Goal: Task Accomplishment & Management: Manage account settings

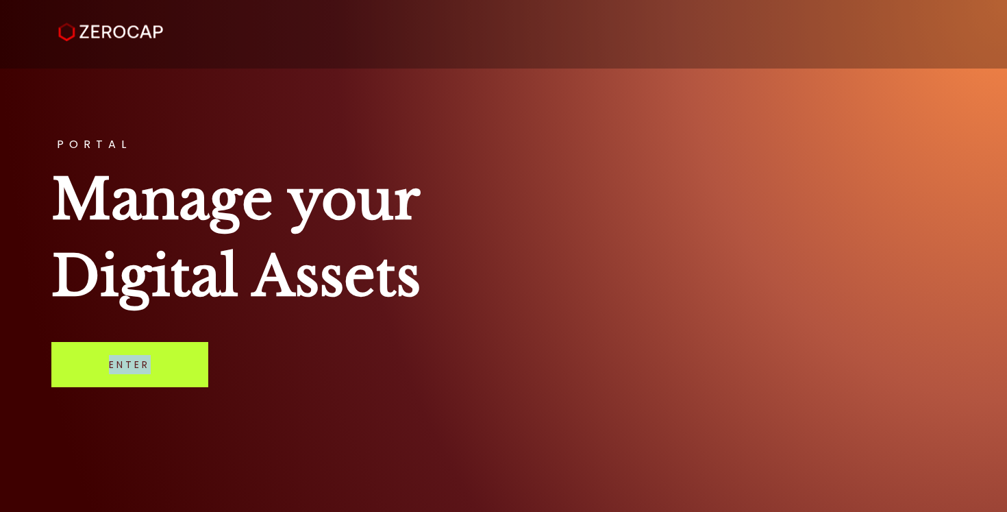
click at [98, 362] on link "Enter" at bounding box center [129, 364] width 157 height 45
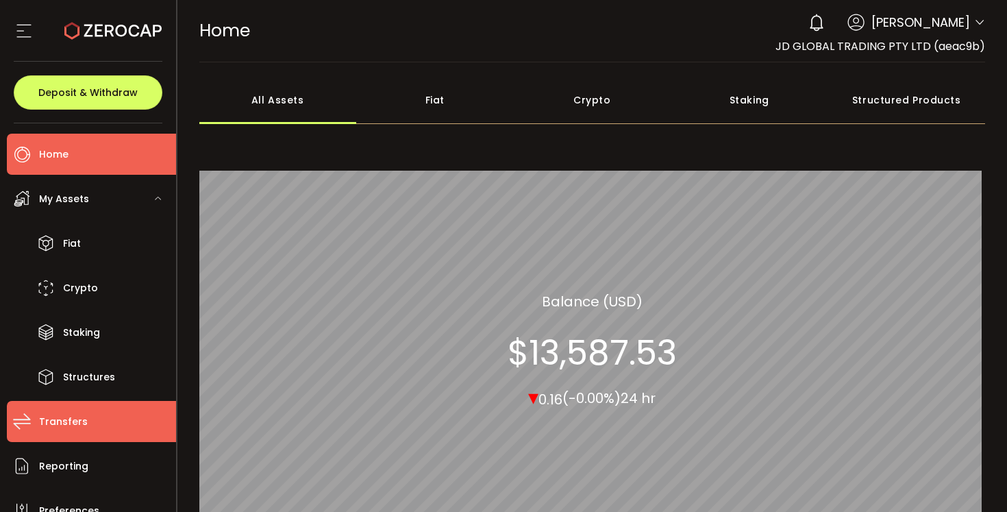
click at [71, 423] on span "Transfers" at bounding box center [63, 422] width 49 height 20
